Goal: Transaction & Acquisition: Purchase product/service

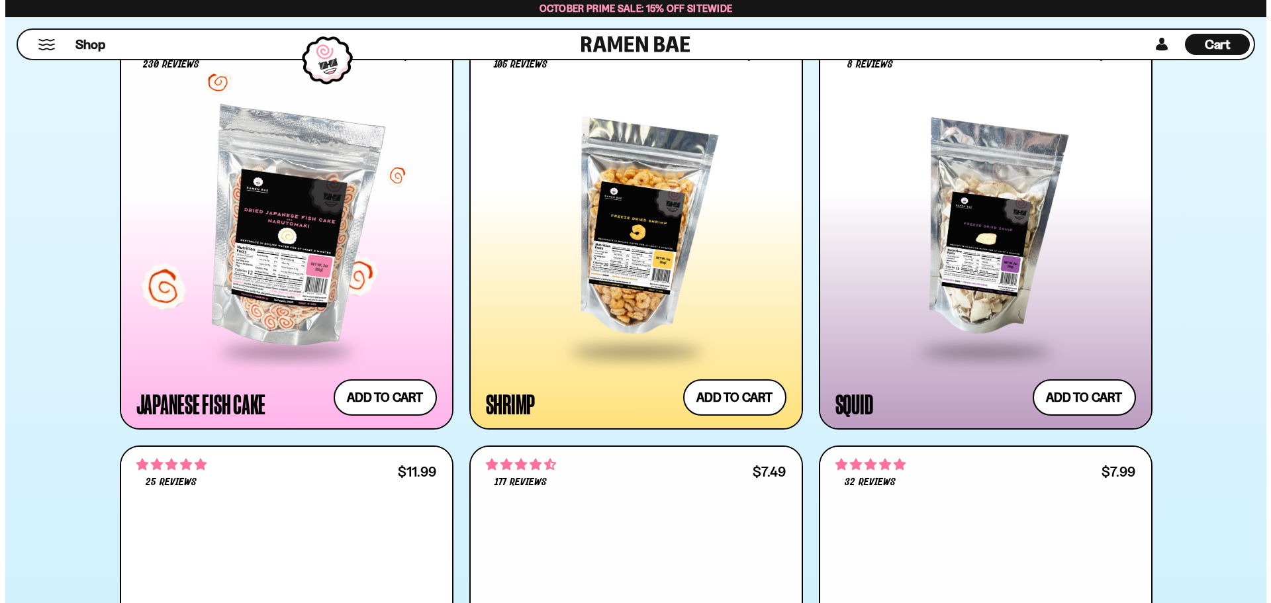
scroll to position [2052, 0]
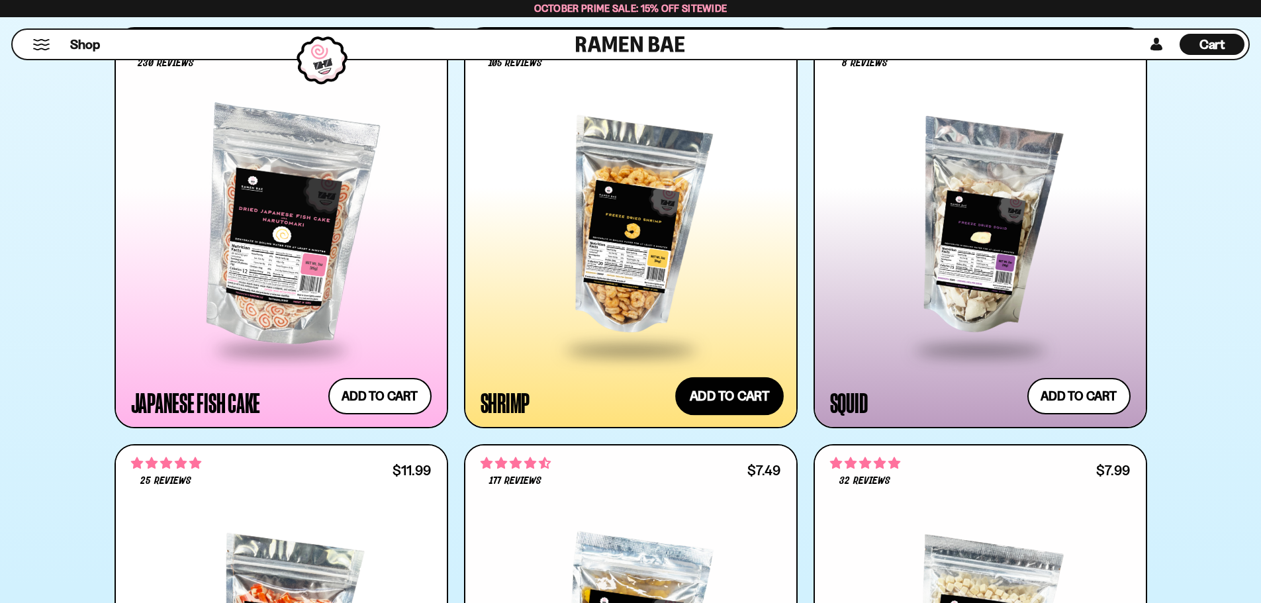
click at [704, 398] on button "Add to cart Add ― Regular price $13.99 Regular price Sale price $13.99 Unit pri…" at bounding box center [729, 396] width 109 height 38
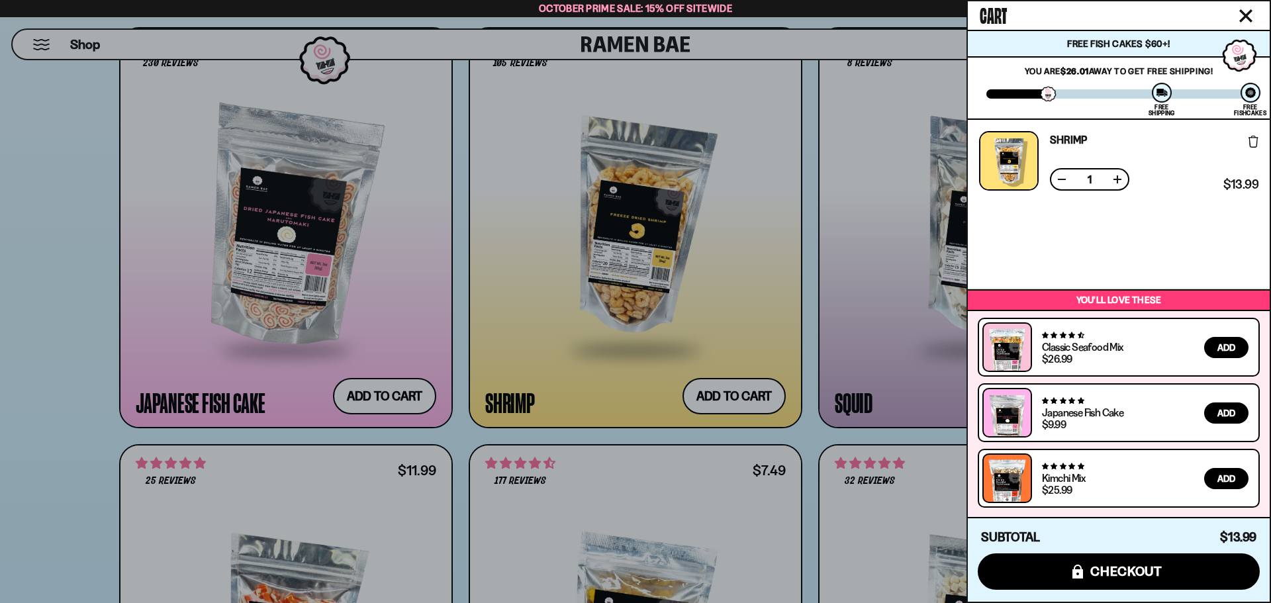
click at [1119, 186] on button at bounding box center [1117, 179] width 13 height 13
click at [1118, 181] on button at bounding box center [1117, 179] width 13 height 13
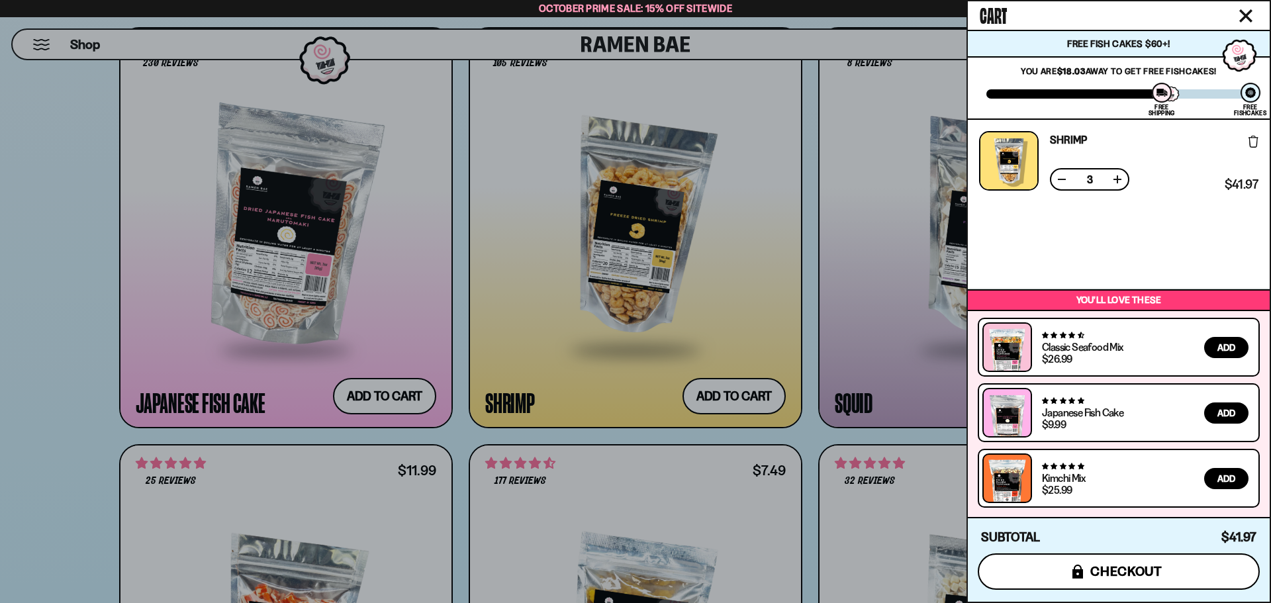
click at [1076, 578] on icon "submit" at bounding box center [1077, 572] width 11 height 14
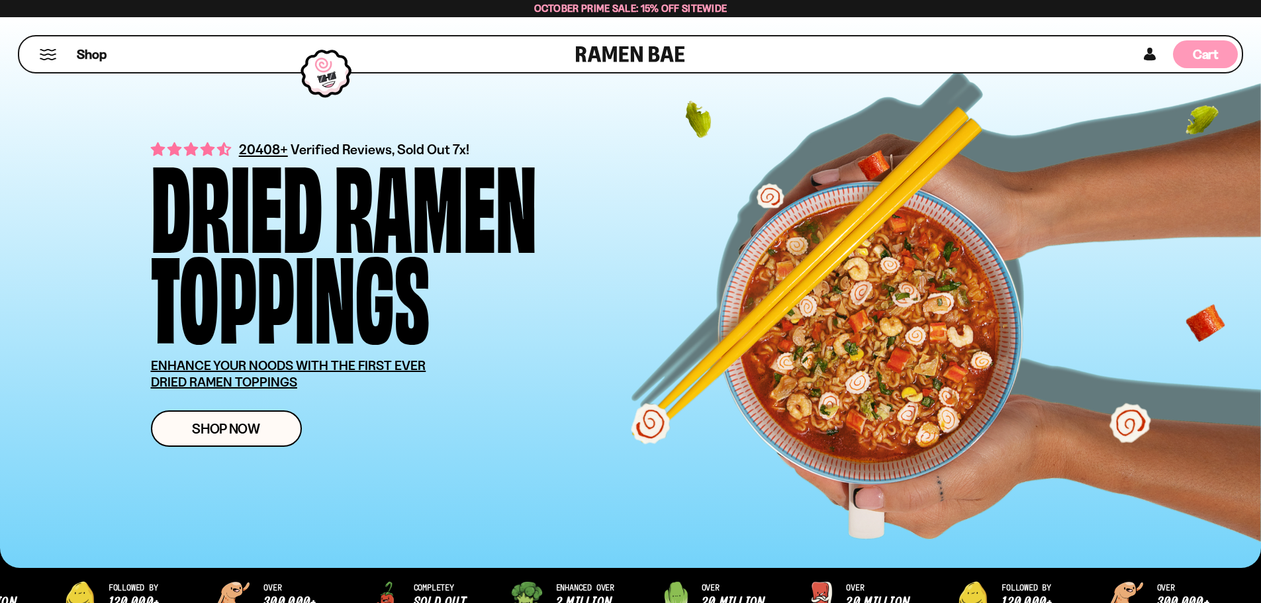
click at [1189, 50] on div "Cart D0381C2F-513E-4F90-8A41-6F0A75DCBAAA" at bounding box center [1205, 54] width 65 height 28
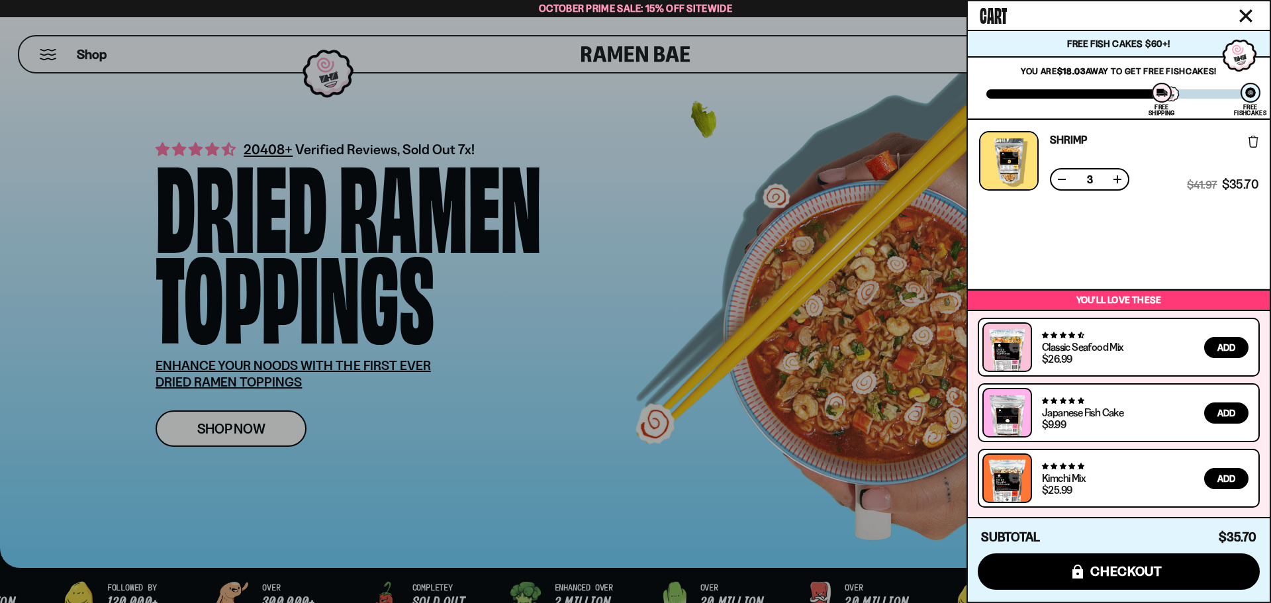
click at [1115, 178] on button at bounding box center [1117, 179] width 13 height 13
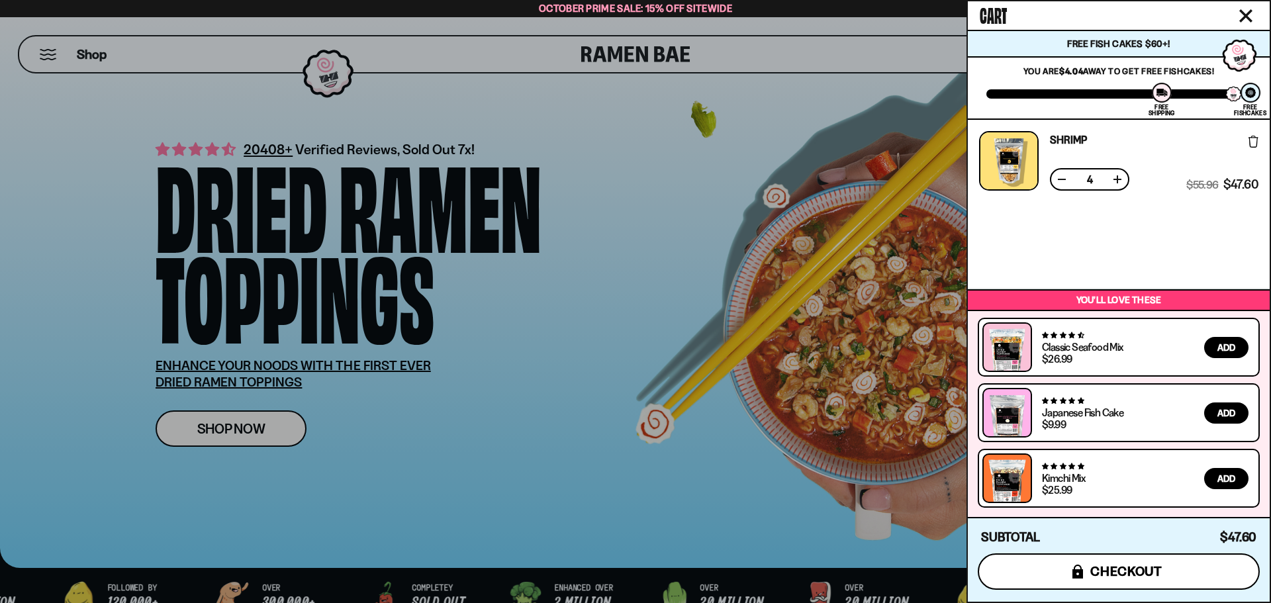
click at [1125, 573] on span "checkout" at bounding box center [1126, 571] width 72 height 15
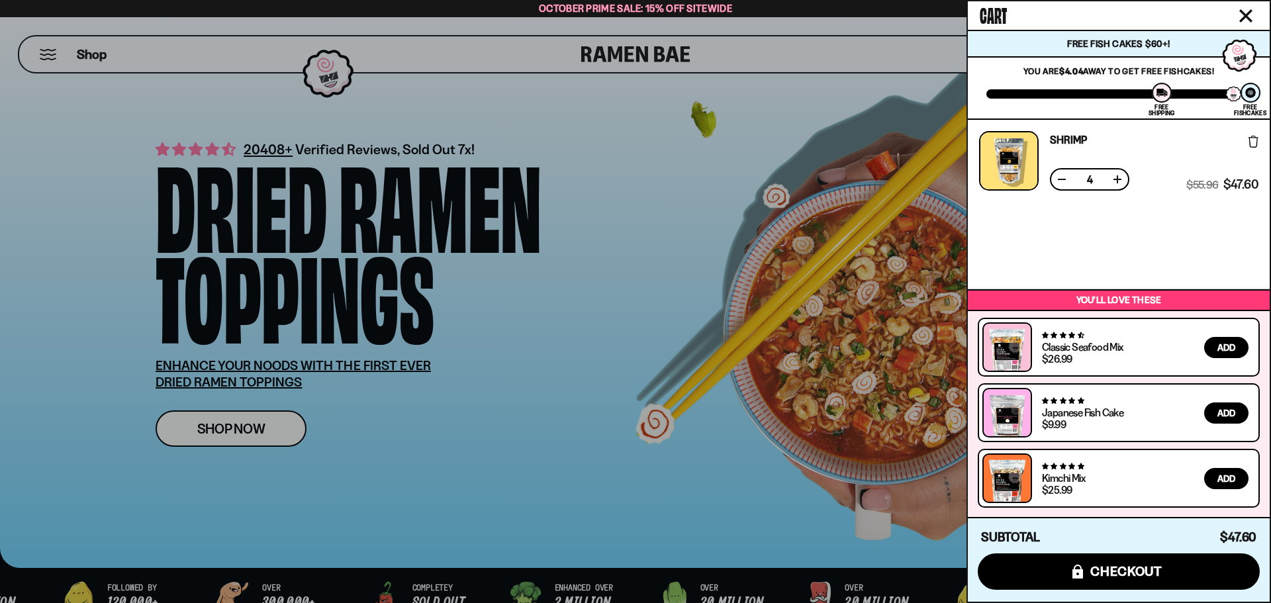
click at [495, 458] on div at bounding box center [635, 301] width 1271 height 603
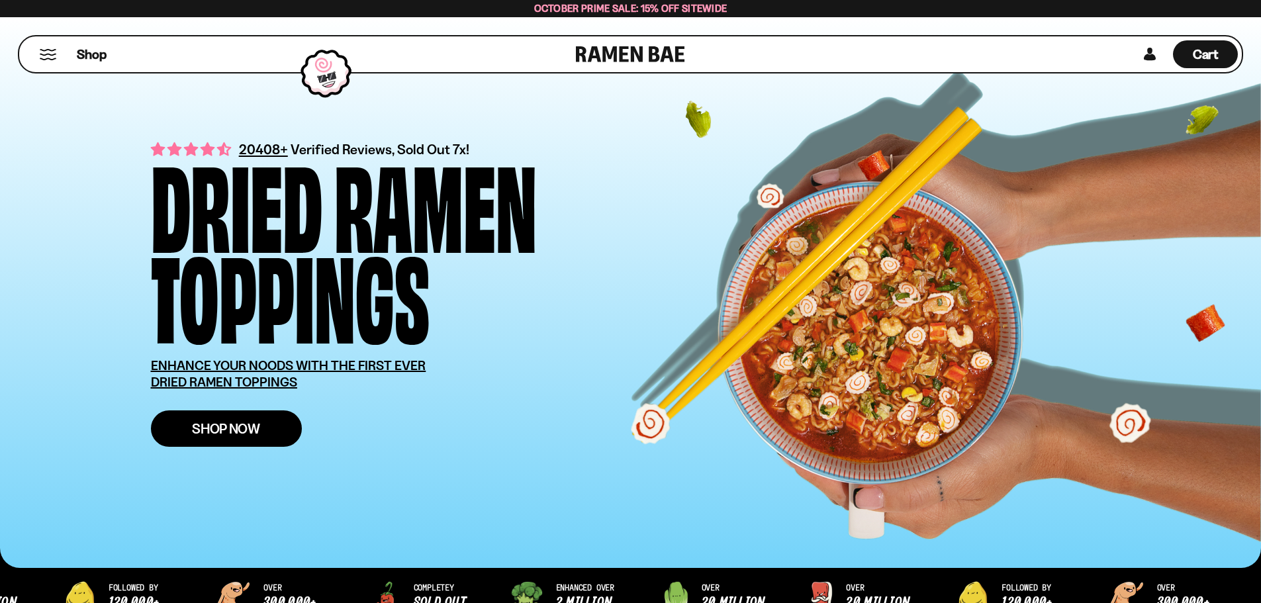
click at [254, 445] on link "Shop Now" at bounding box center [226, 428] width 151 height 36
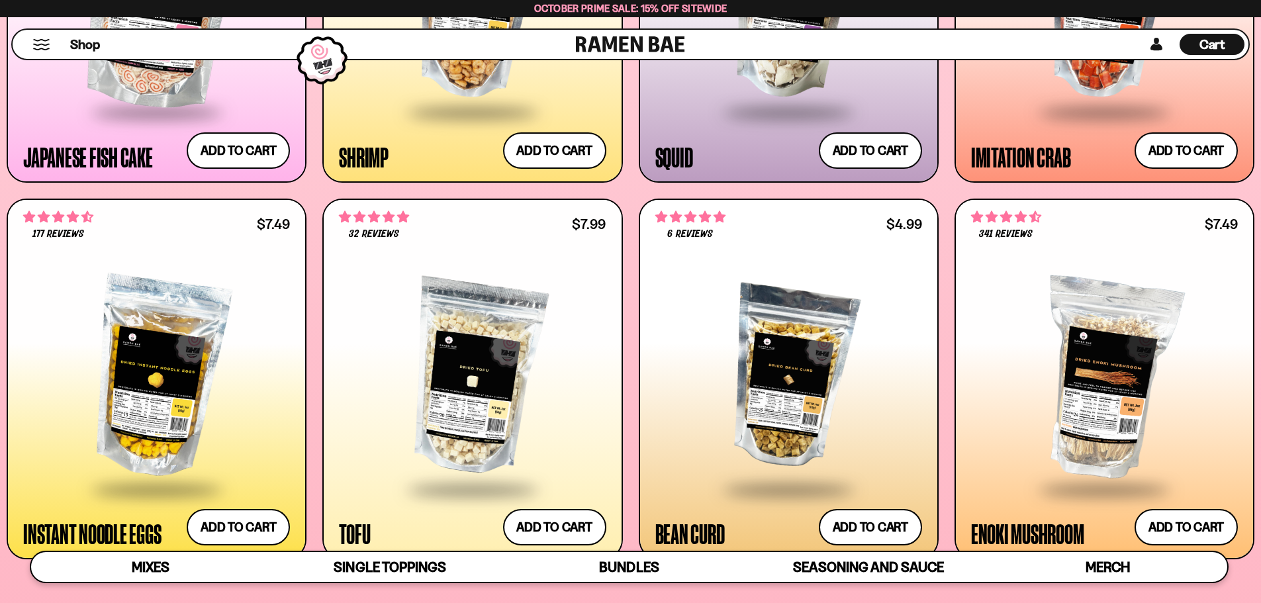
scroll to position [1787, 0]
